Goal: Information Seeking & Learning: Find specific fact

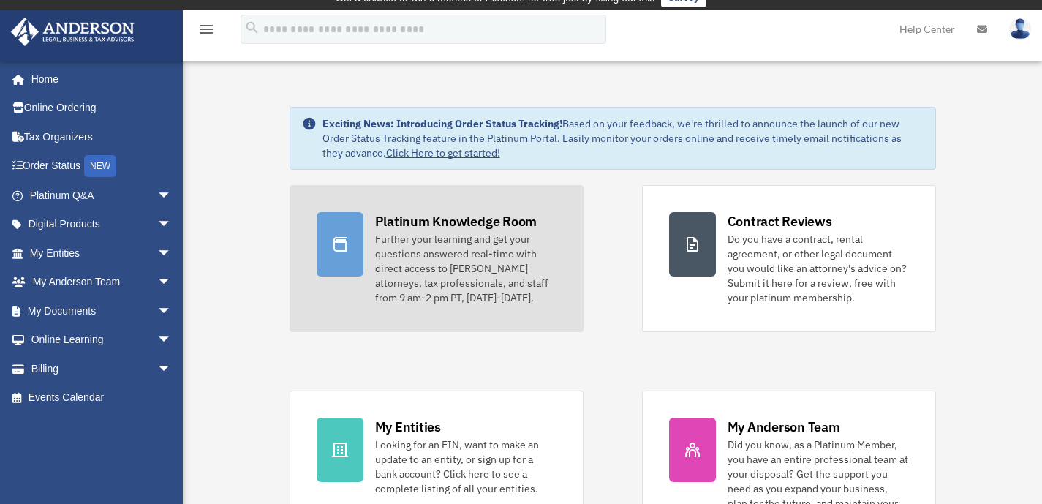
scroll to position [91, 0]
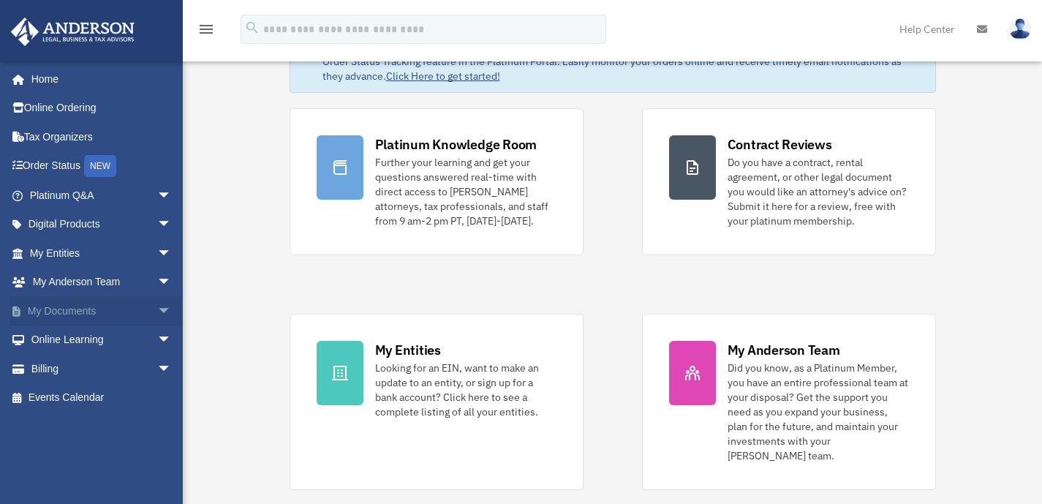
click at [79, 305] on link "My Documents arrow_drop_down" at bounding box center [102, 310] width 184 height 29
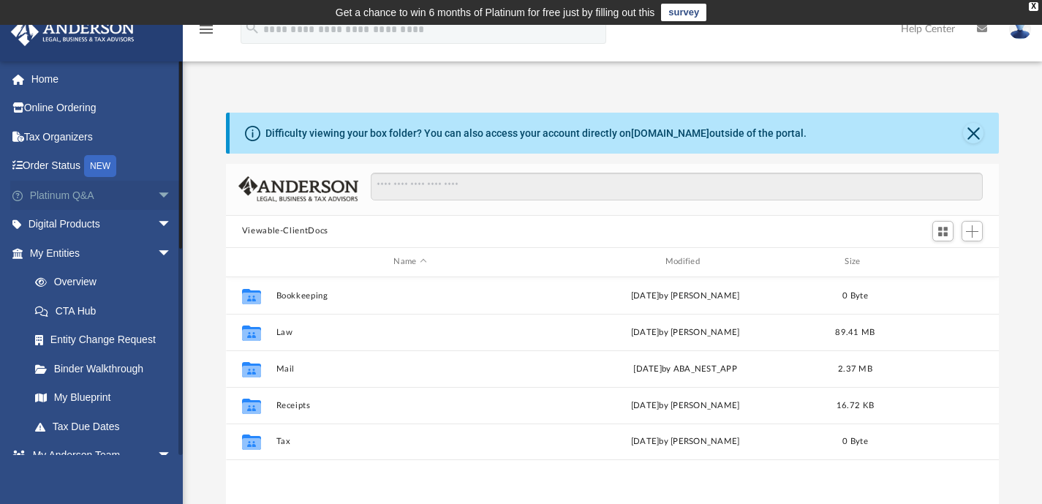
scroll to position [321, 762]
click at [67, 195] on link "Platinum Q&A arrow_drop_down" at bounding box center [102, 195] width 184 height 29
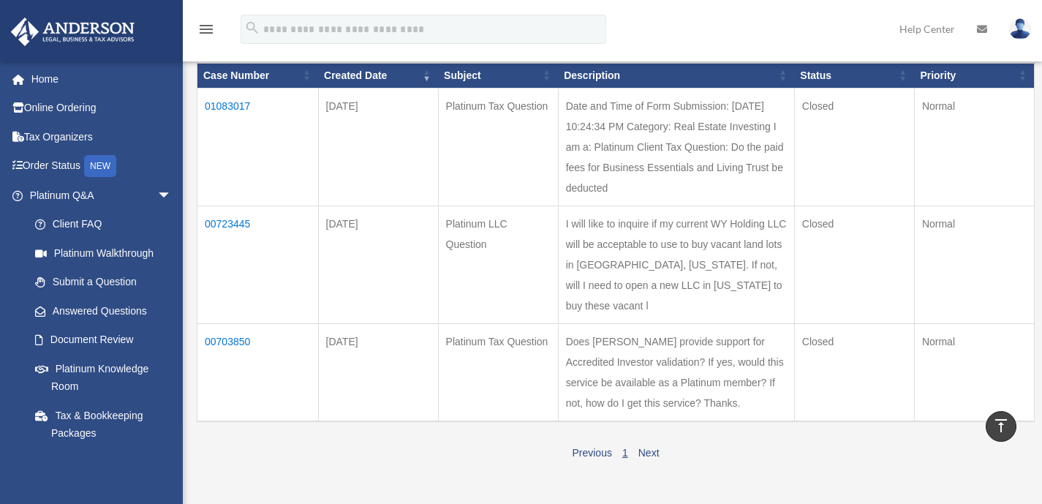
scroll to position [205, 0]
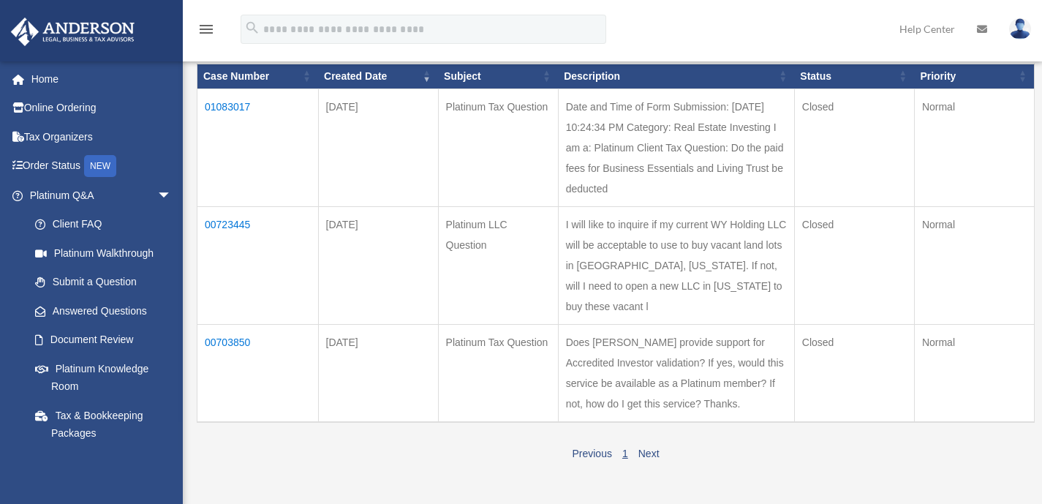
click at [233, 104] on td "01083017" at bounding box center [257, 147] width 121 height 118
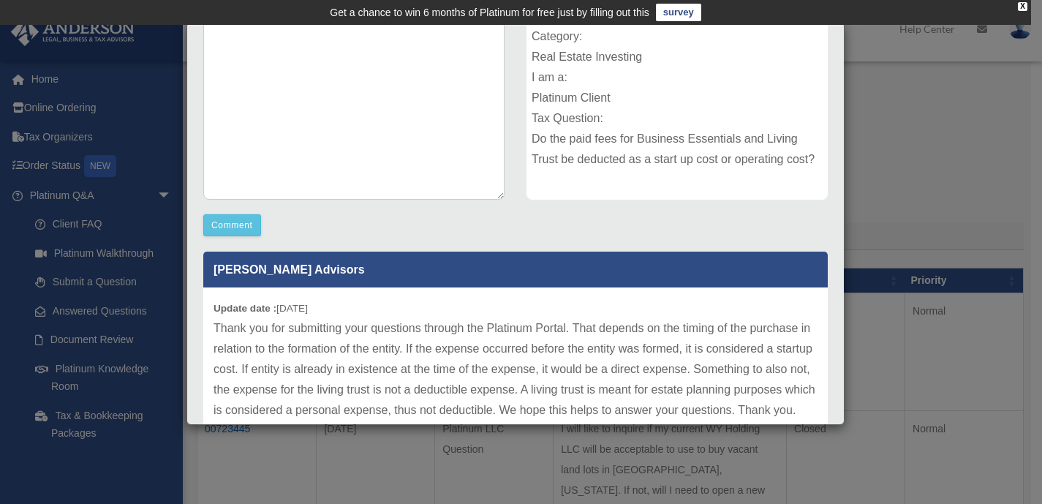
scroll to position [0, 0]
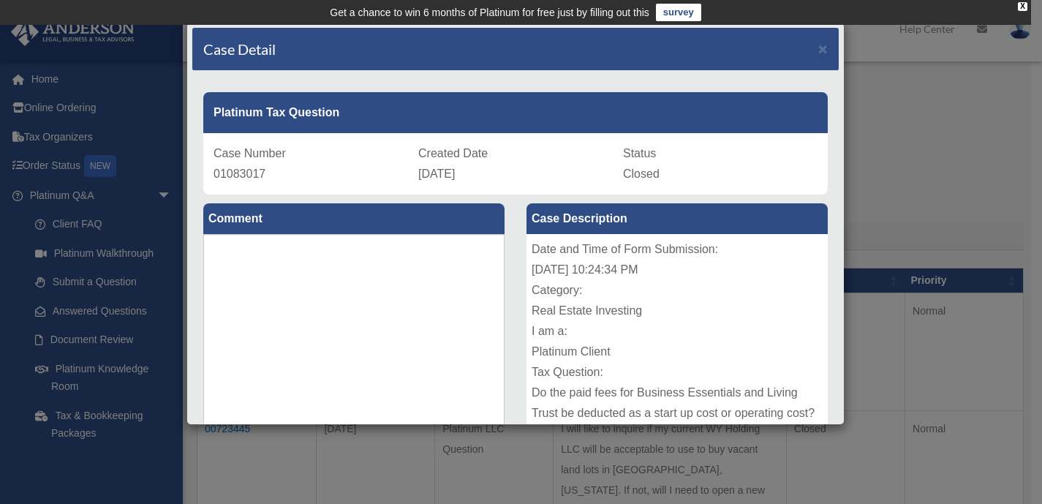
click at [817, 49] on div "Case Detail ×" at bounding box center [515, 49] width 646 height 43
click at [818, 53] on span "×" at bounding box center [823, 48] width 10 height 17
